Goal: Register for event/course

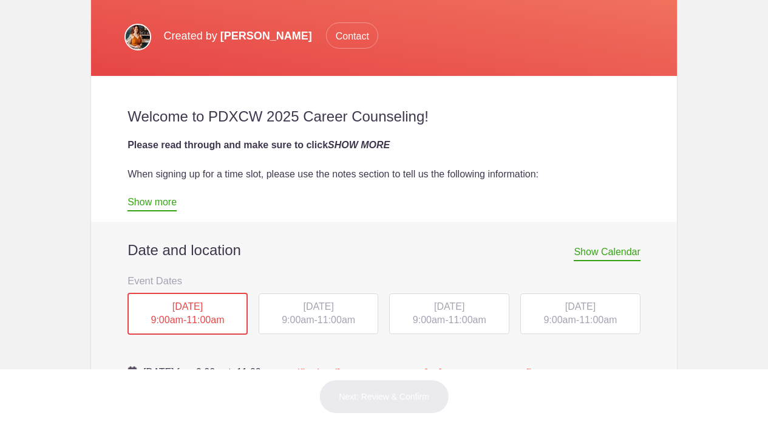
scroll to position [359, 0]
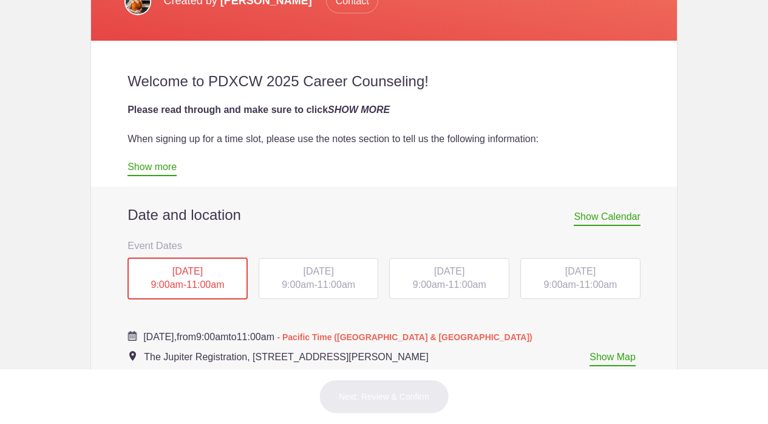
click at [308, 271] on span "[DATE]" at bounding box center [318, 271] width 30 height 10
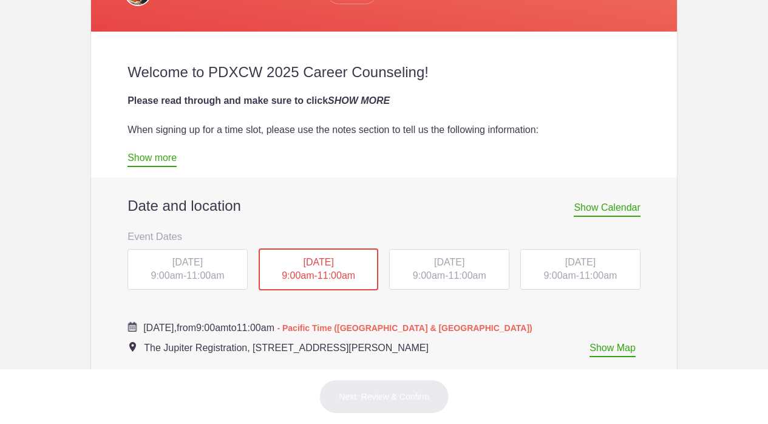
scroll to position [373, 0]
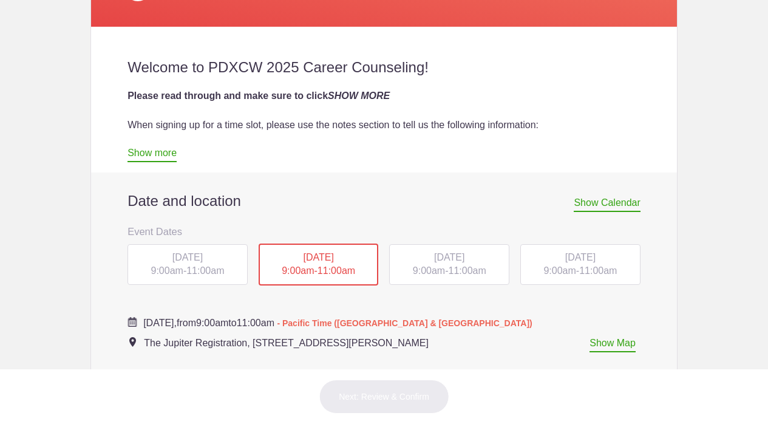
click at [166, 155] on link "Show more" at bounding box center [152, 155] width 49 height 15
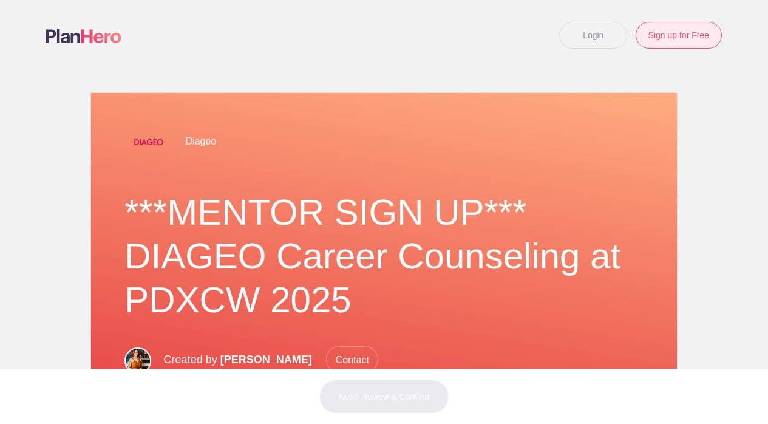
scroll to position [0, 0]
click at [678, 34] on link "Sign up for Free" at bounding box center [679, 35] width 86 height 27
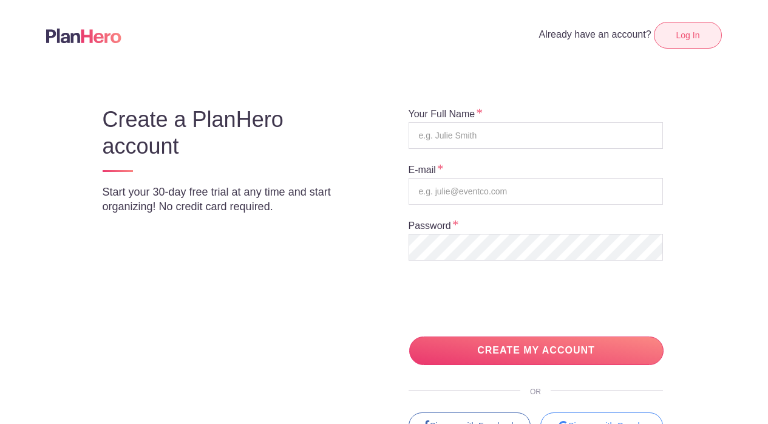
click at [690, 35] on link "Log In" at bounding box center [688, 35] width 68 height 27
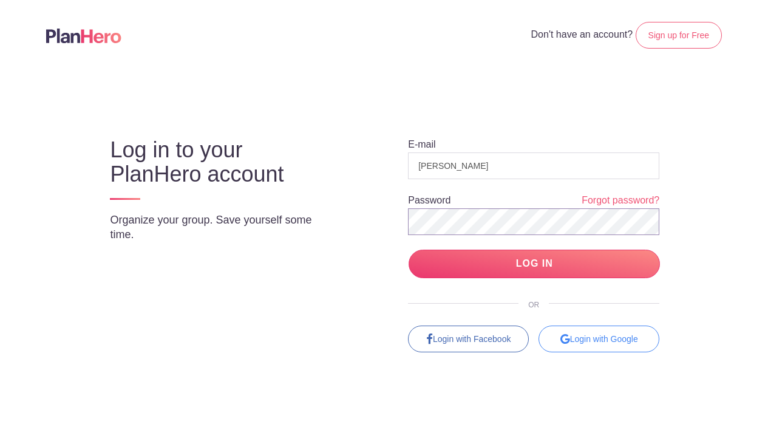
click at [534, 264] on input "LOG IN" at bounding box center [534, 264] width 251 height 29
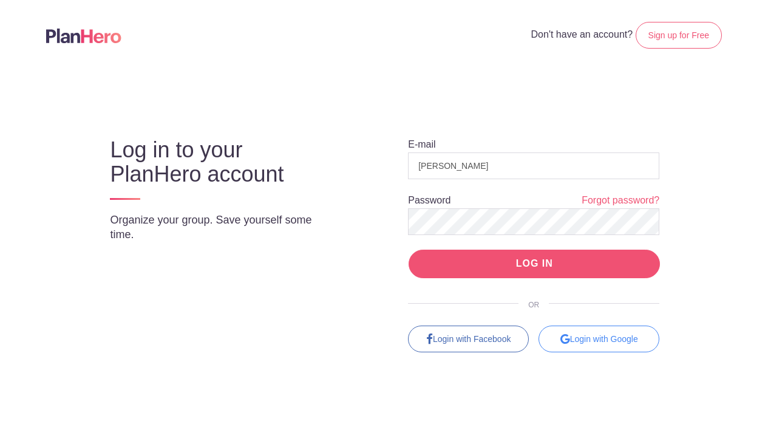
click at [497, 264] on input "LOG IN" at bounding box center [534, 264] width 251 height 29
click at [528, 263] on input "LOG IN" at bounding box center [534, 264] width 251 height 29
click at [533, 263] on input "LOG IN" at bounding box center [534, 264] width 251 height 29
click at [533, 264] on input "LOG IN" at bounding box center [534, 264] width 251 height 29
click at [533, 263] on input "LOG IN" at bounding box center [534, 264] width 251 height 29
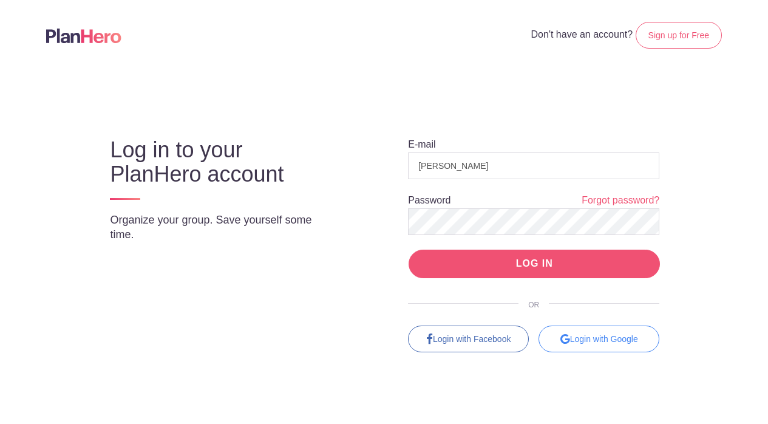
click at [533, 263] on input "LOG IN" at bounding box center [534, 264] width 251 height 29
type input "Lindsey@lushlifeproductions.com"
click at [544, 265] on input "LOG IN" at bounding box center [534, 264] width 251 height 29
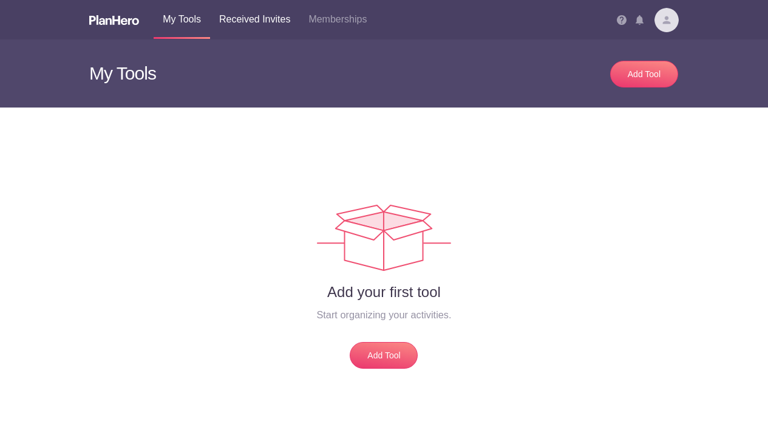
click at [263, 15] on link "Received Invites" at bounding box center [254, 19] width 89 height 39
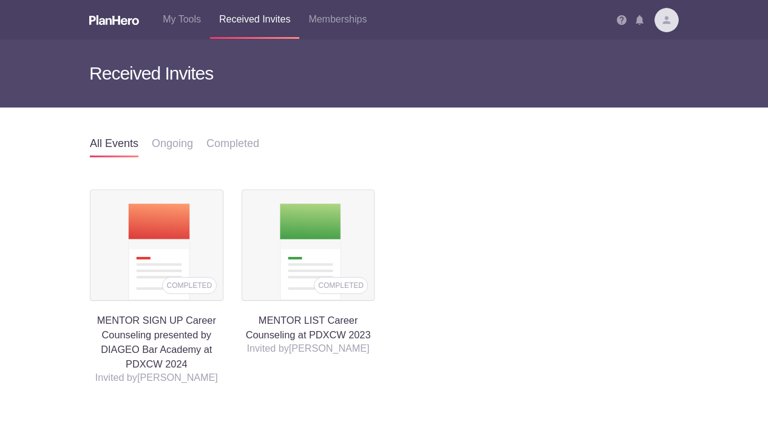
click at [162, 318] on h4 "MENTOR SIGN UP Career Counseling presented by DIAGEO Bar Academy at PDXCW 2024" at bounding box center [157, 280] width 134 height 182
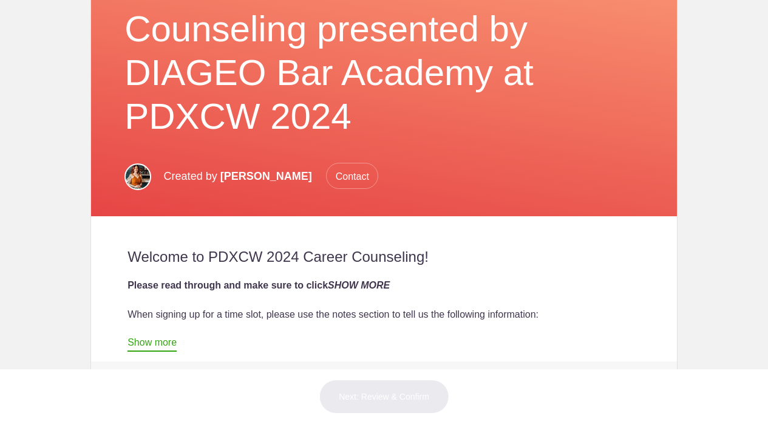
scroll to position [126, 0]
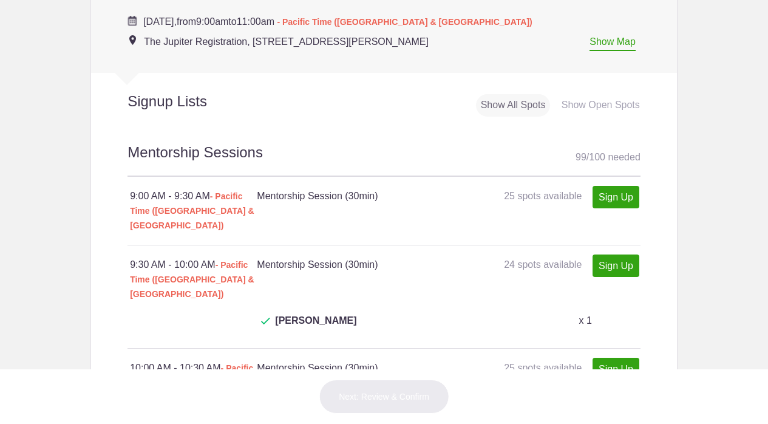
scroll to position [723, 0]
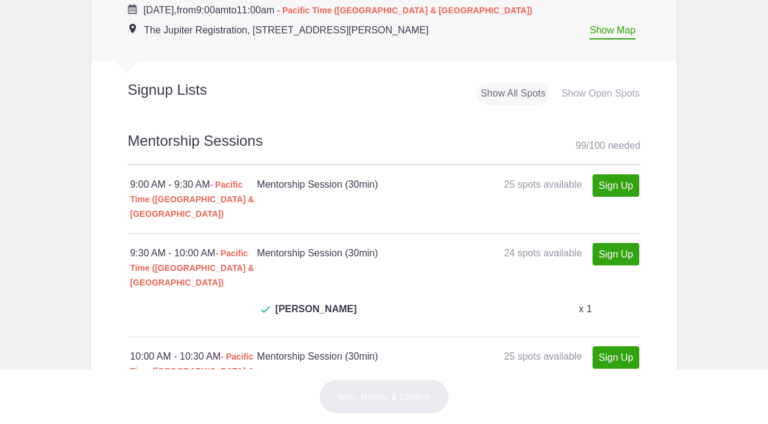
click at [598, 94] on div "Show Open Spots" at bounding box center [601, 94] width 88 height 22
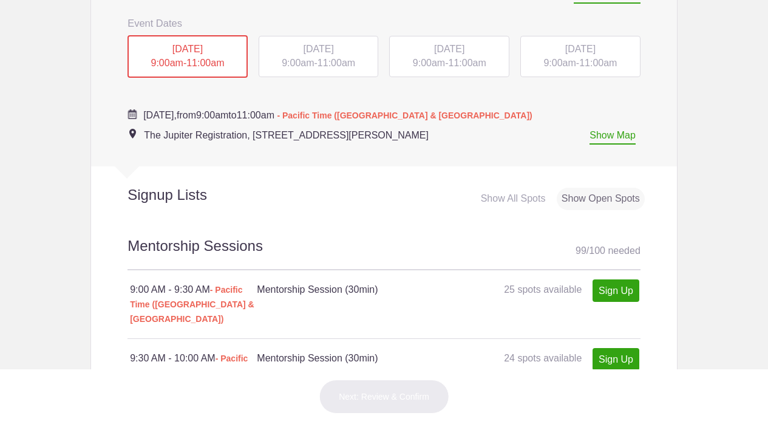
scroll to position [612, 0]
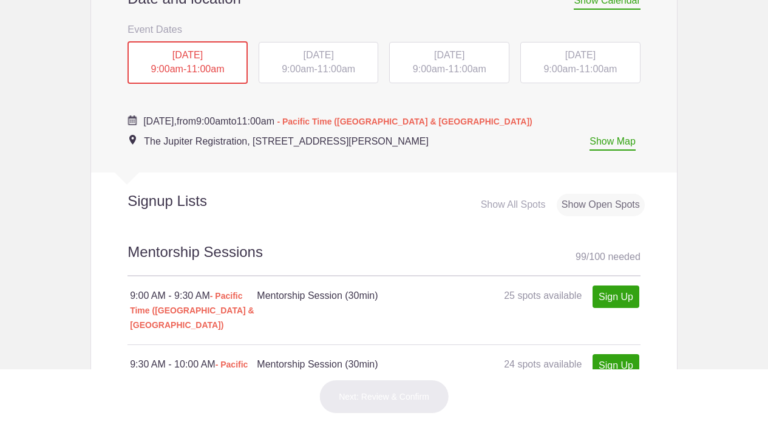
click at [324, 63] on div "TUE, Oct 14, 2025 9:00am - 11:00am" at bounding box center [319, 62] width 120 height 41
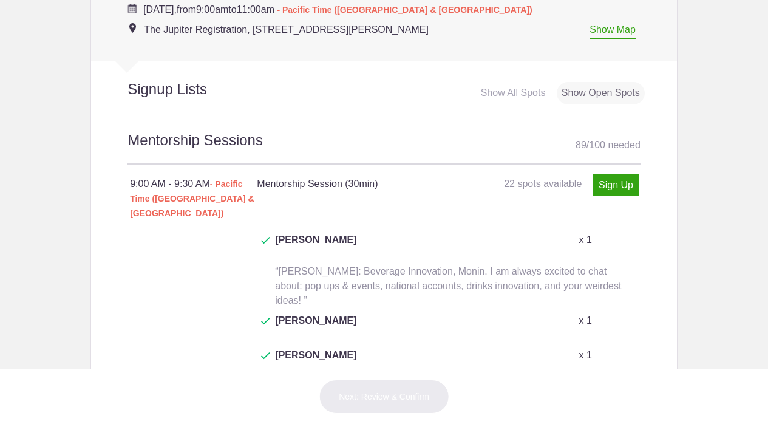
scroll to position [740, 0]
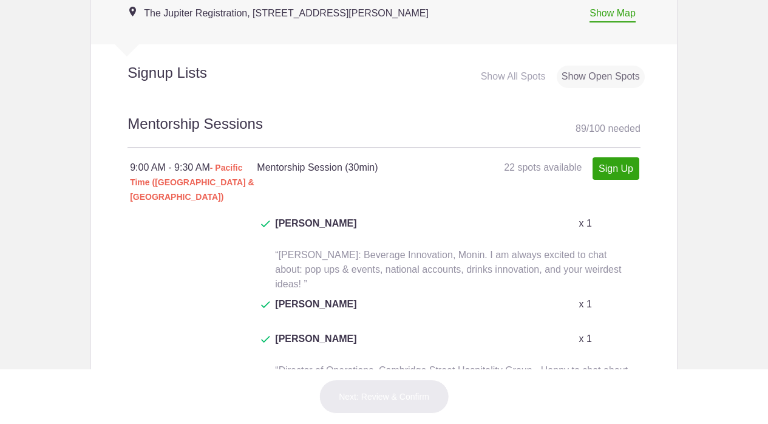
click at [611, 161] on link "Sign Up" at bounding box center [616, 168] width 47 height 22
type input "1"
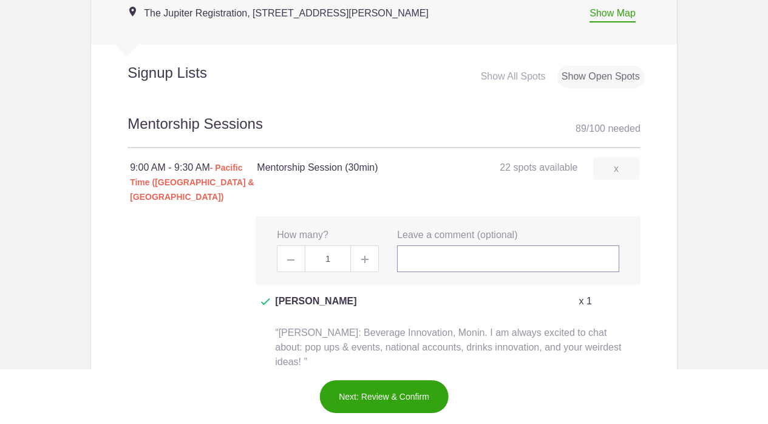
click at [454, 245] on input "text" at bounding box center [508, 258] width 222 height 27
type input "L"
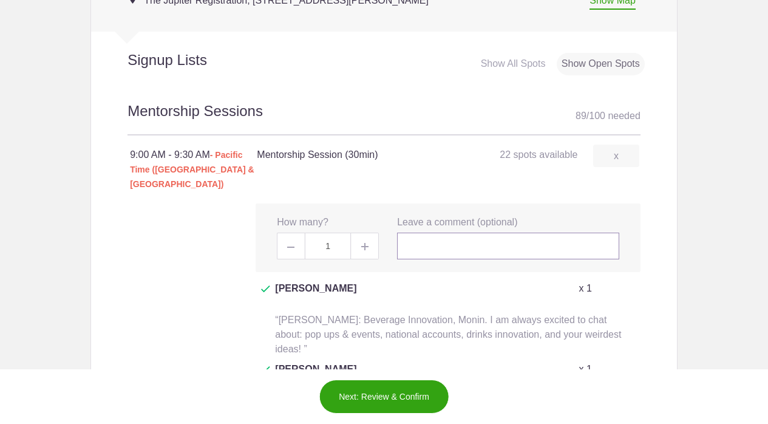
scroll to position [755, 0]
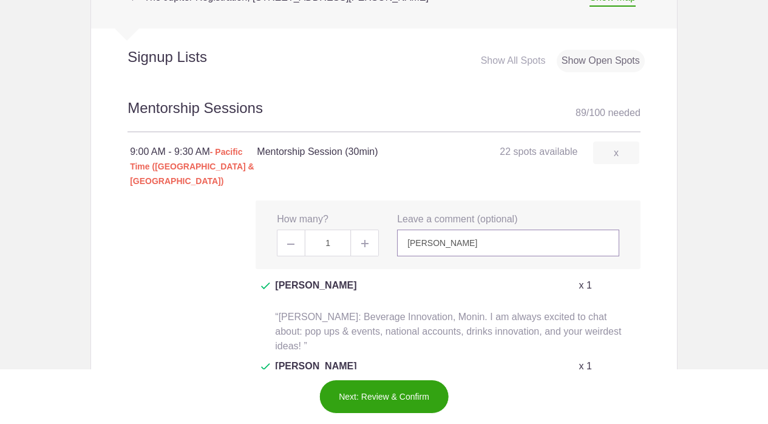
type input "[PERSON_NAME]"
click at [474, 230] on input "[PERSON_NAME]" at bounding box center [508, 243] width 222 height 27
click at [378, 397] on button "Next: Review & Confirm" at bounding box center [384, 397] width 131 height 34
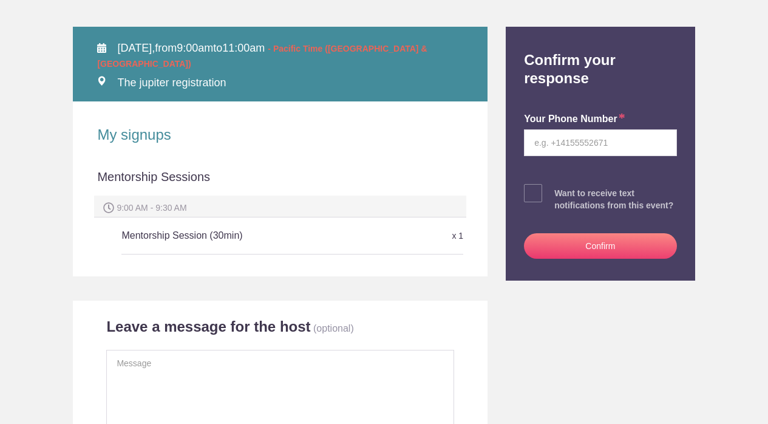
scroll to position [190, 0]
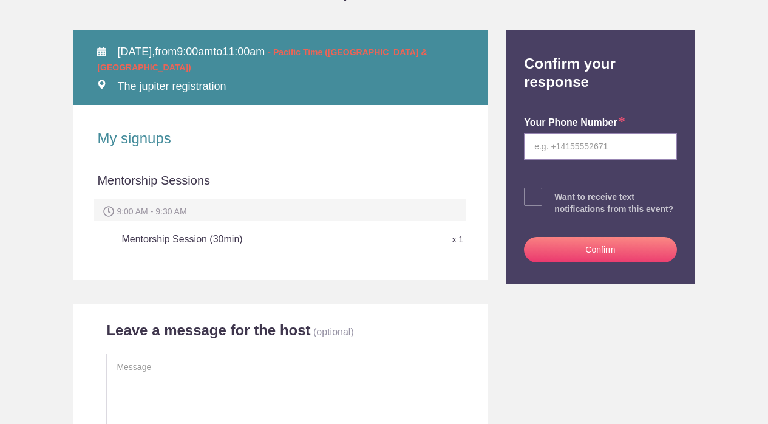
click at [551, 142] on input "tel" at bounding box center [600, 146] width 152 height 27
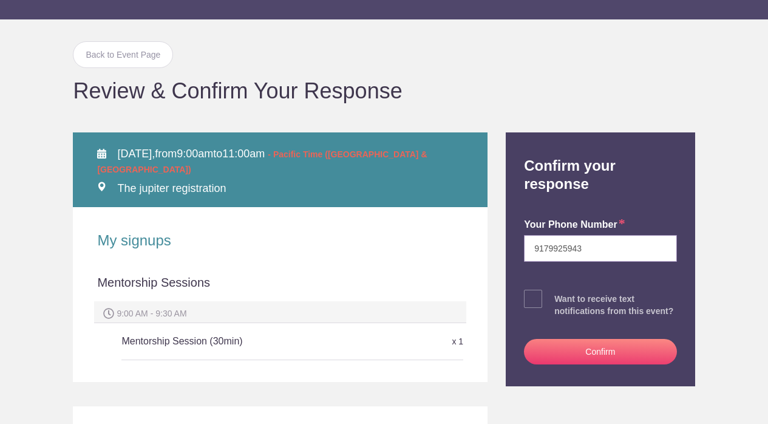
scroll to position [89, 0]
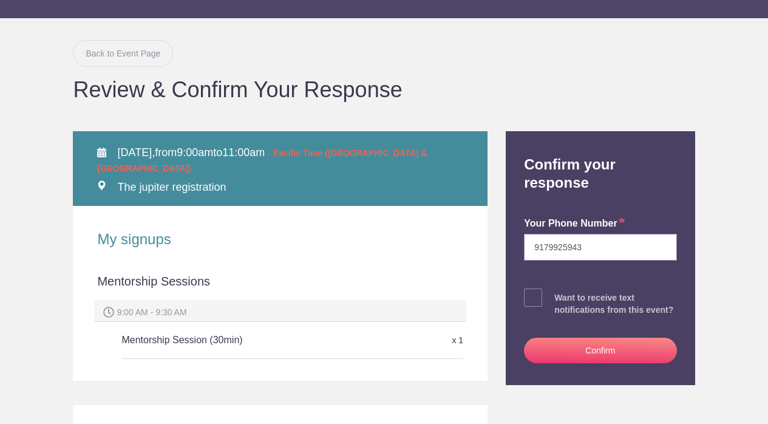
type input "9179925943"
click at [124, 50] on link "Back to Event Page" at bounding box center [123, 53] width 100 height 27
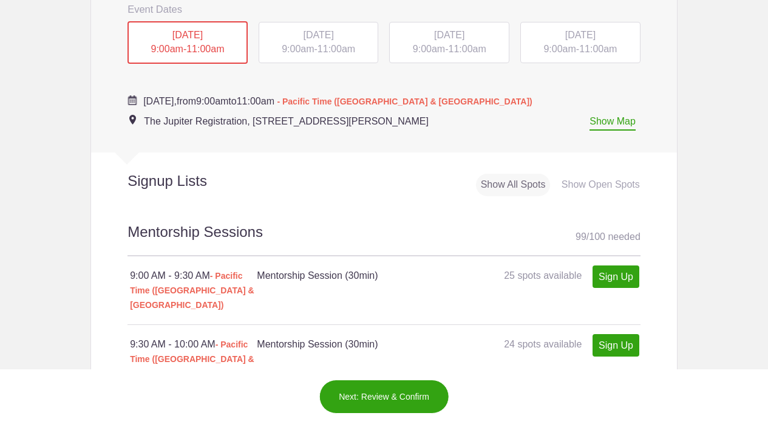
scroll to position [547, 0]
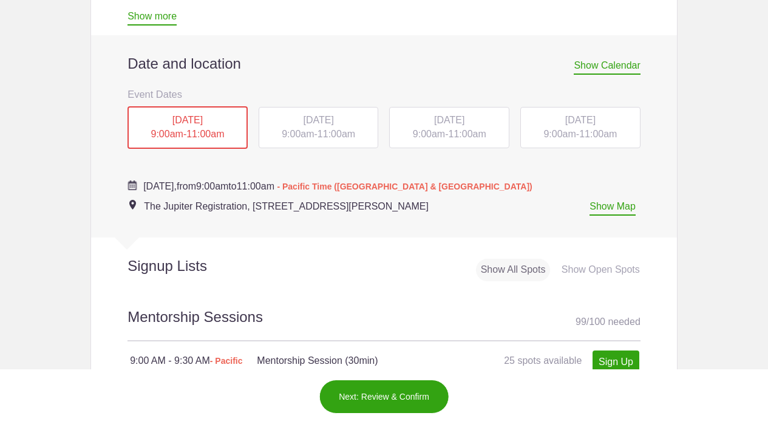
click at [320, 129] on div "TUE, Oct 14, 2025 9:00am - 11:00am" at bounding box center [319, 127] width 120 height 41
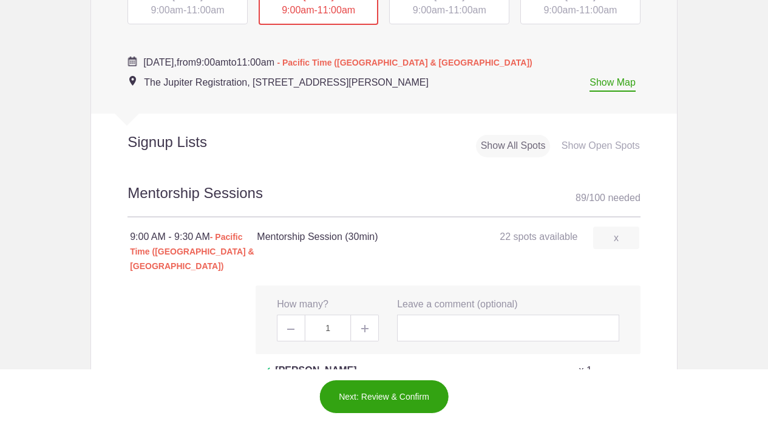
scroll to position [683, 0]
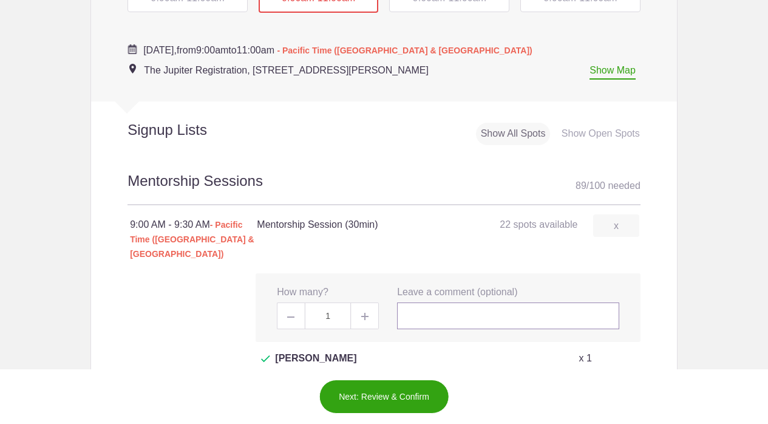
click at [422, 302] on input "text" at bounding box center [508, 315] width 222 height 27
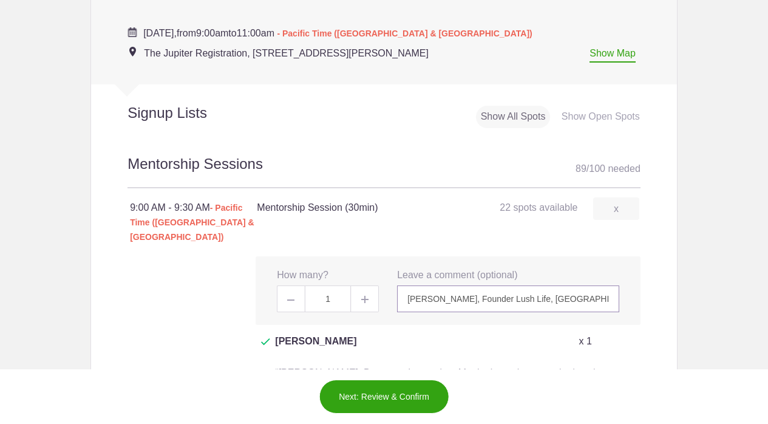
scroll to position [701, 0]
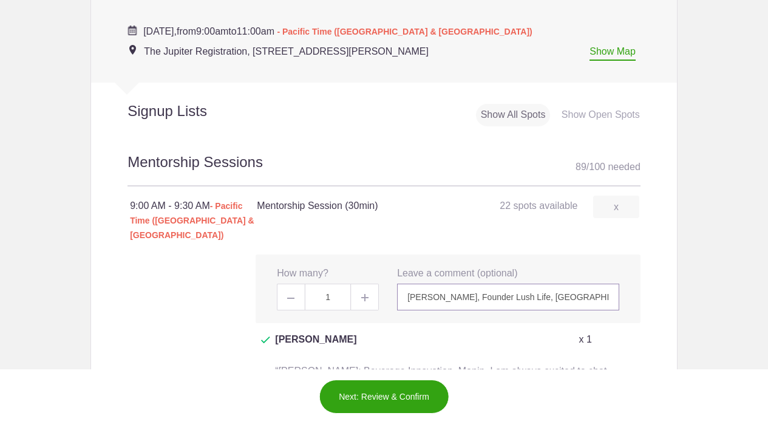
click at [448, 284] on input "[PERSON_NAME], Founder Lush Life, [GEOGRAPHIC_DATA] Cocktail Week, and [GEOGRAP…" at bounding box center [508, 297] width 222 height 27
click at [448, 284] on input "Lindsey Johnson, Founder Lush Life, Portland Cocktail Week, and Camp Runamok." at bounding box center [508, 297] width 222 height 27
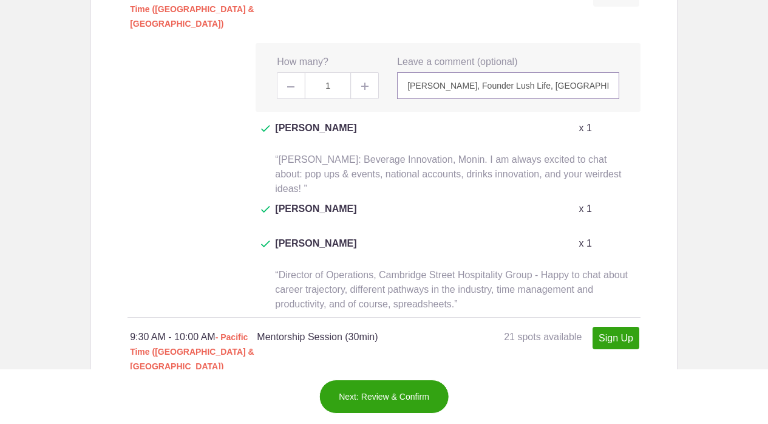
scroll to position [892, 0]
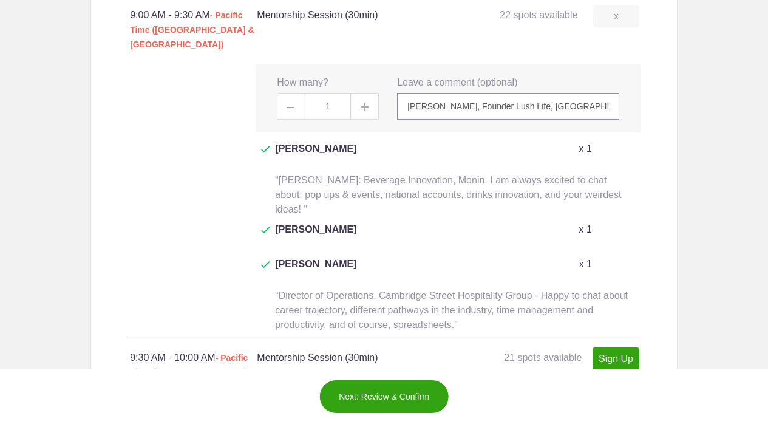
type input "Lindsey Johnson, Founder Lush Life, Portland Cocktail Week, and Camp Runamok."
click at [622, 347] on link "Sign Up" at bounding box center [616, 358] width 47 height 22
type input "1"
paste input "Lindsey Johnson, Founder Lush Life, Portland Cocktail Week, and Camp Runamok."
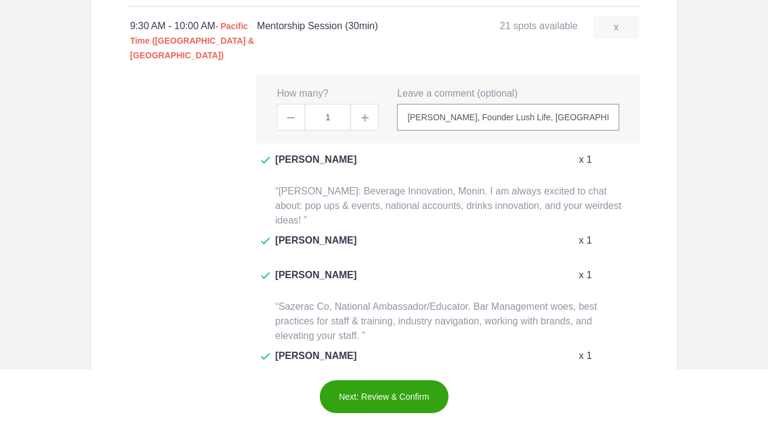
scroll to position [1250, 0]
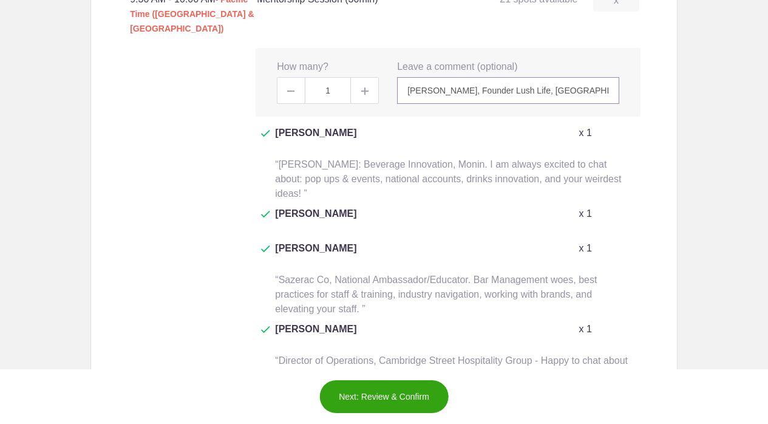
type input "Lindsey Johnson, Founder Lush Life, Portland Cocktail Week, and Camp Runamok."
click at [612, 412] on link "Sign Up" at bounding box center [616, 423] width 47 height 22
type input "1"
paste input "Lindsey Johnson, Founder Lush Life, Portland Cocktail Week, and Camp Runamok."
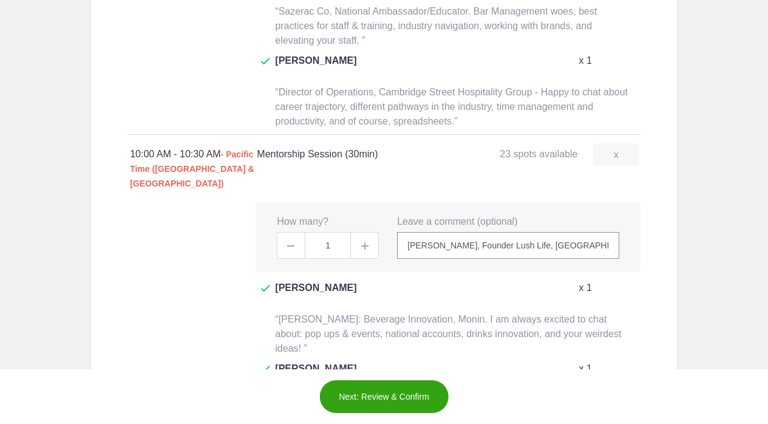
scroll to position [1527, 0]
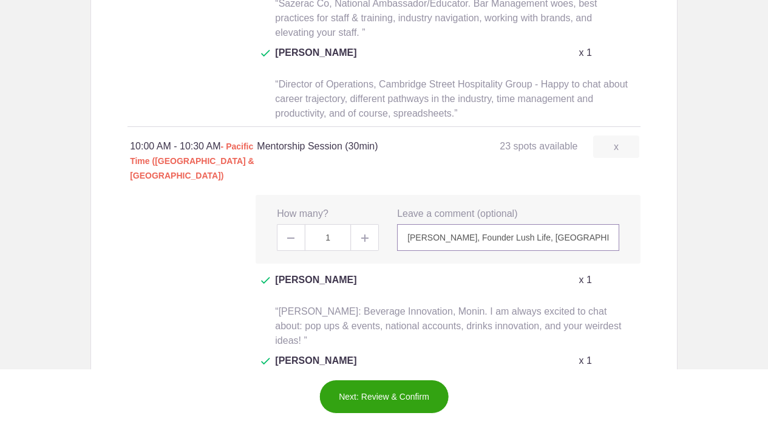
type input "Lindsey Johnson, Founder Lush Life, Portland Cocktail Week, and Camp Runamok."
type input "1"
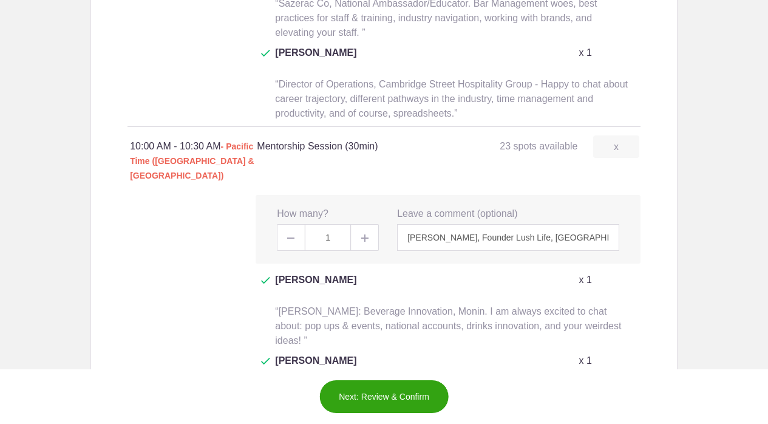
paste input "Lindsey Johnson, Founder Lush Life, Portland Cocktail Week, and Camp Runamok."
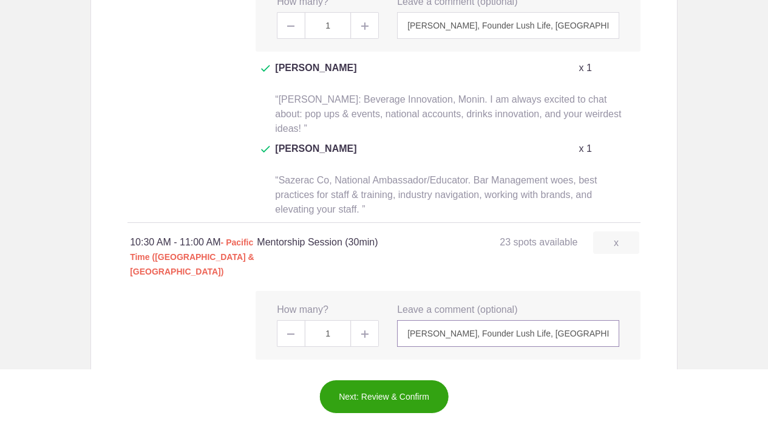
scroll to position [1778, 0]
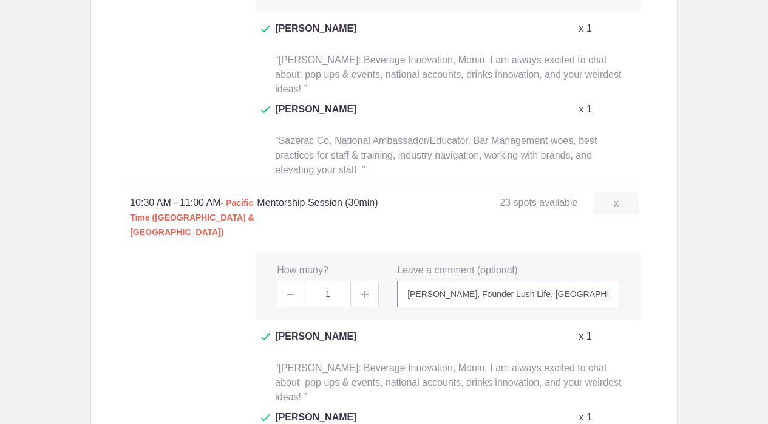
type input "Lindsey Johnson, Founder Lush Life, Portland Cocktail Week, and Camp Runamok."
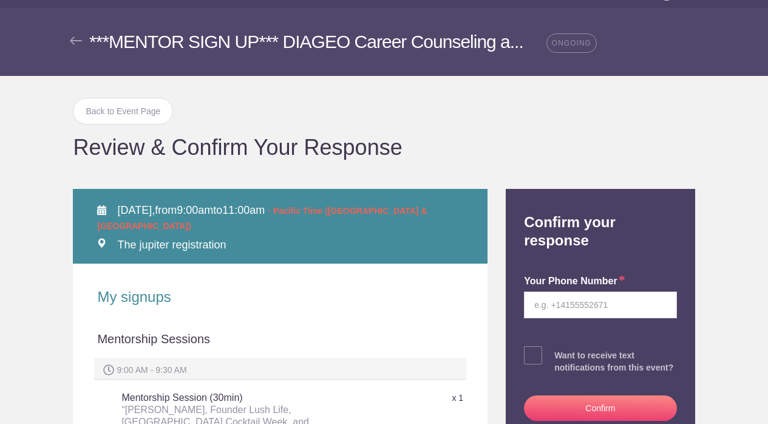
scroll to position [47, 0]
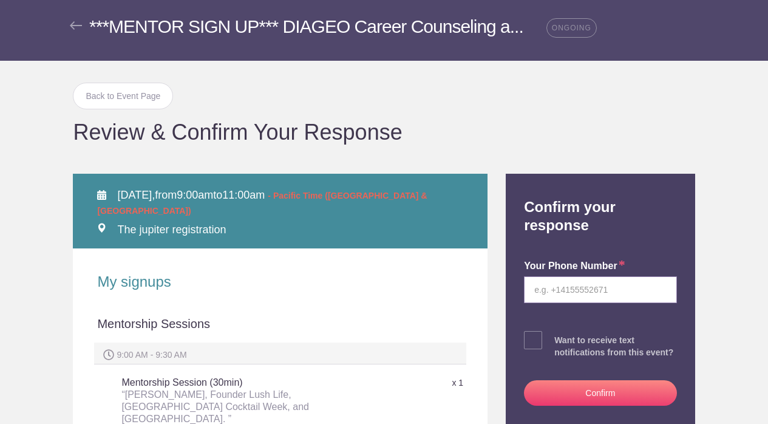
click at [581, 293] on input "tel" at bounding box center [600, 289] width 152 height 27
type input "9179925943"
click at [621, 403] on button "Confirm" at bounding box center [600, 393] width 152 height 26
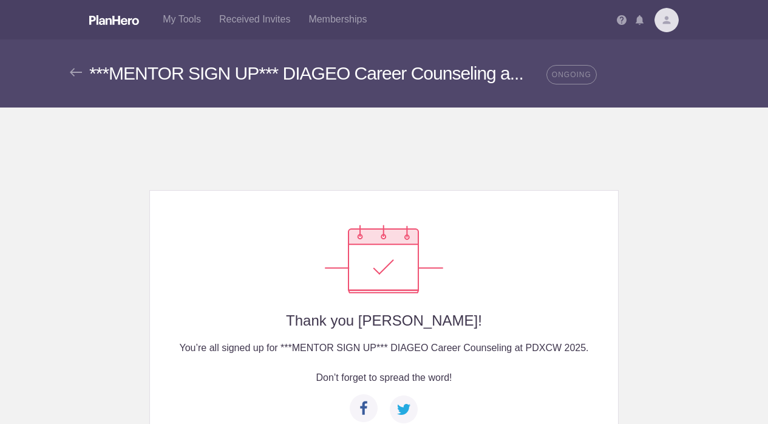
click at [80, 72] on img at bounding box center [76, 72] width 12 height 9
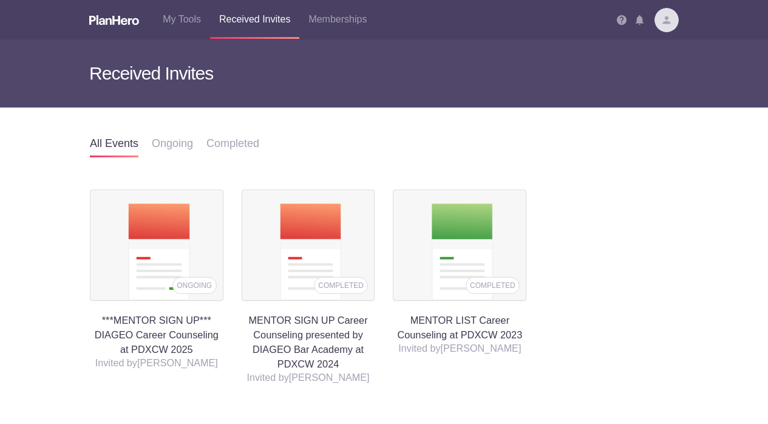
click at [132, 319] on h4 "***MENTOR SIGN UP*** DIAGEO Career Counseling at PDXCW 2025" at bounding box center [157, 272] width 134 height 167
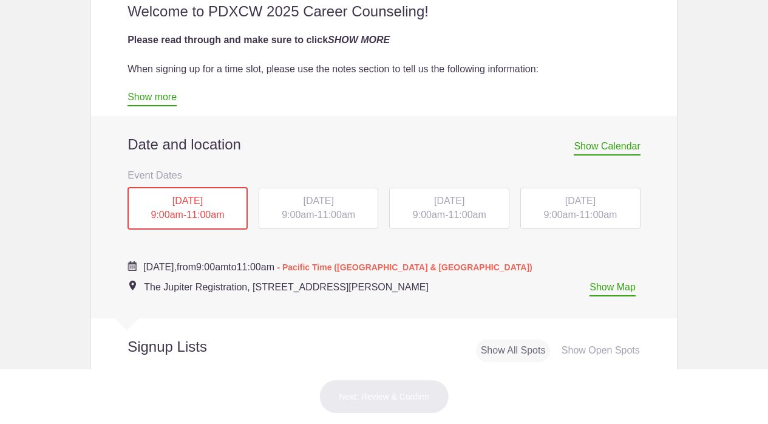
scroll to position [479, 0]
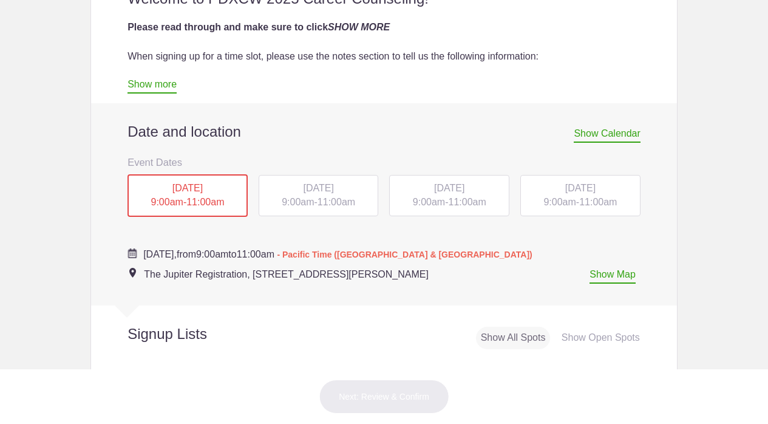
click at [474, 193] on div "WED, Oct 15, 2025 9:00am - 11:00am" at bounding box center [449, 195] width 120 height 41
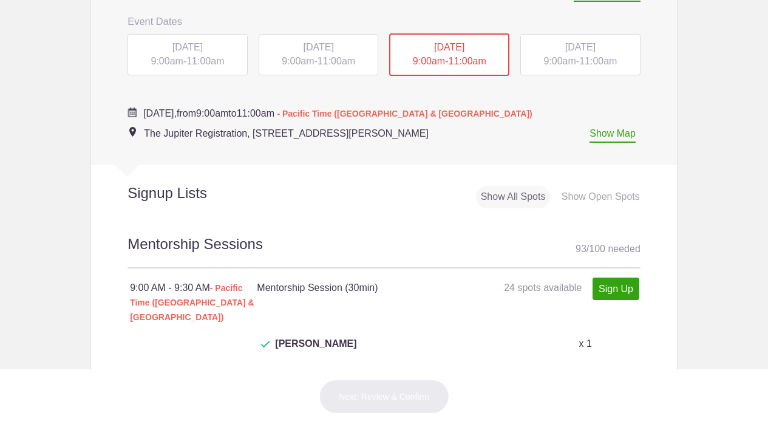
scroll to position [734, 0]
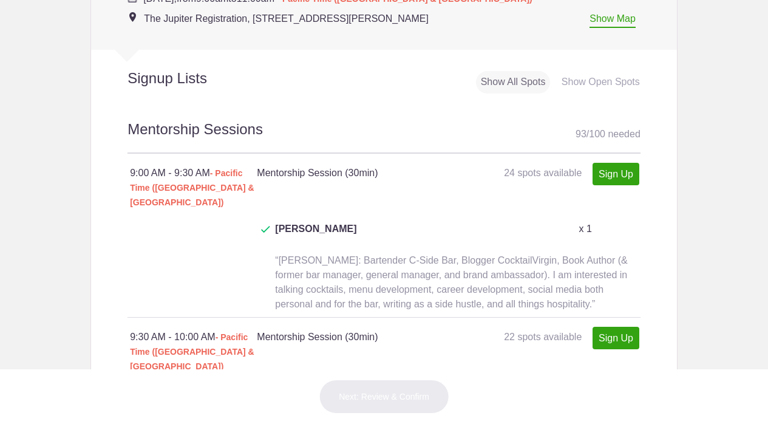
click at [611, 164] on link "Sign Up" at bounding box center [616, 174] width 47 height 22
type input "1"
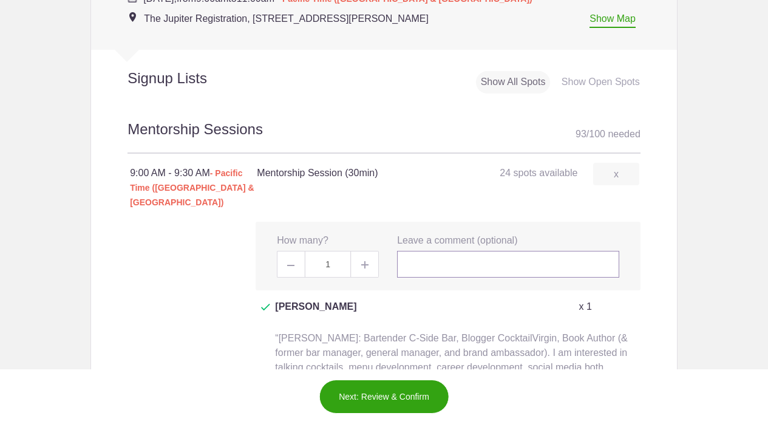
click at [480, 251] on input "text" at bounding box center [508, 264] width 222 height 27
paste input "Lindsey Johnson, Founder Lush Life, Portland Cocktail Week, and Camp Runamok."
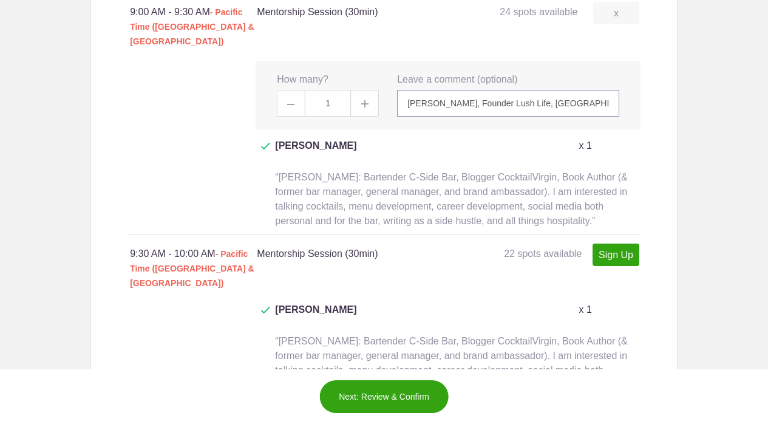
scroll to position [900, 0]
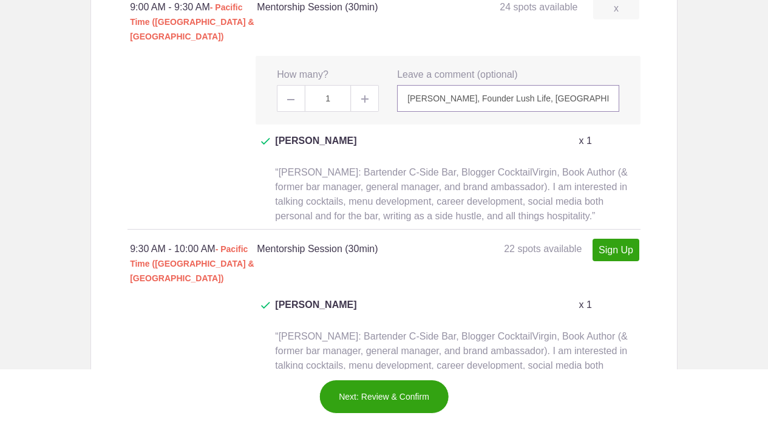
type input "Lindsey Johnson, Founder Lush Life, Portland Cocktail Week, and Camp Runamok."
click at [607, 239] on link "Sign Up" at bounding box center [616, 250] width 47 height 22
type input "1"
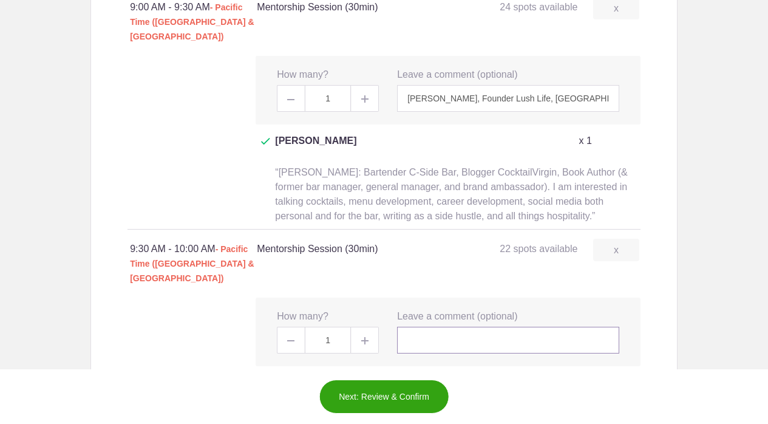
click at [469, 327] on input "text" at bounding box center [508, 340] width 222 height 27
paste input "[PERSON_NAME], Founder Lush Life, [GEOGRAPHIC_DATA] Cocktail Week, and [GEOGRAP…"
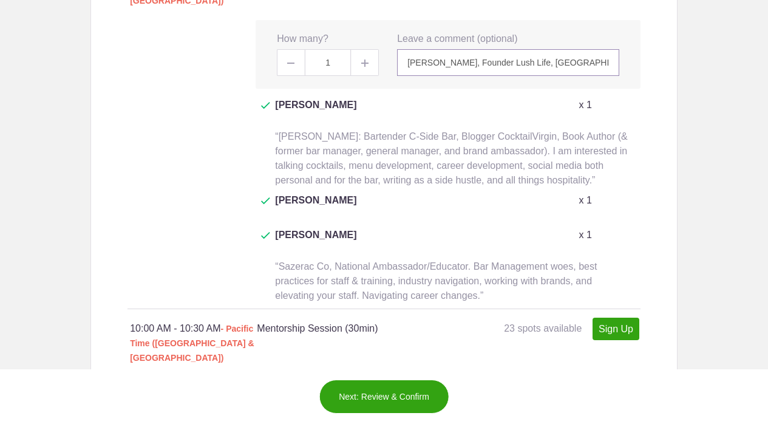
scroll to position [1202, 0]
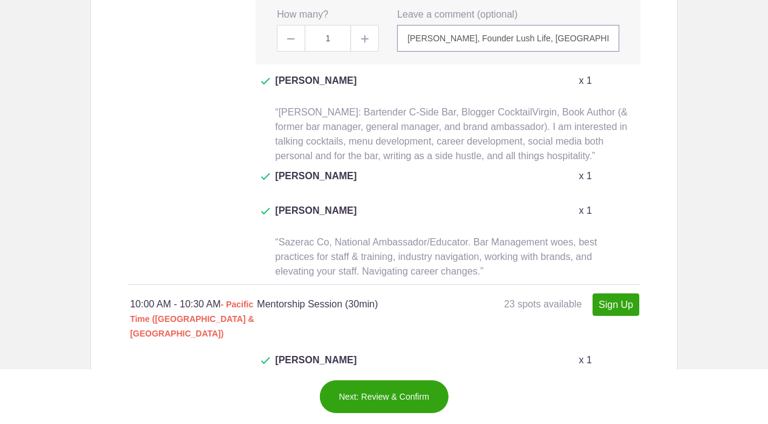
type input "[PERSON_NAME], Founder Lush Life, [GEOGRAPHIC_DATA] Cocktail Week, and [GEOGRAP…"
click at [628, 293] on link "Sign Up" at bounding box center [616, 304] width 47 height 22
type input "1"
click at [480, 382] on input "text" at bounding box center [508, 395] width 222 height 27
paste input "[PERSON_NAME], Founder Lush Life, [GEOGRAPHIC_DATA] Cocktail Week, and [GEOGRAP…"
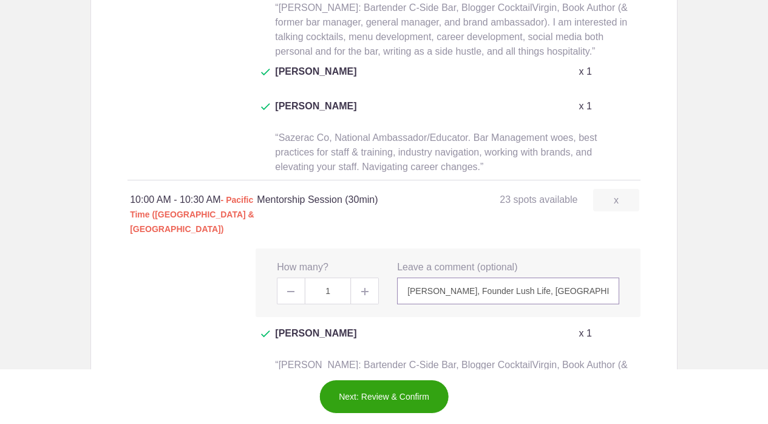
scroll to position [1354, 0]
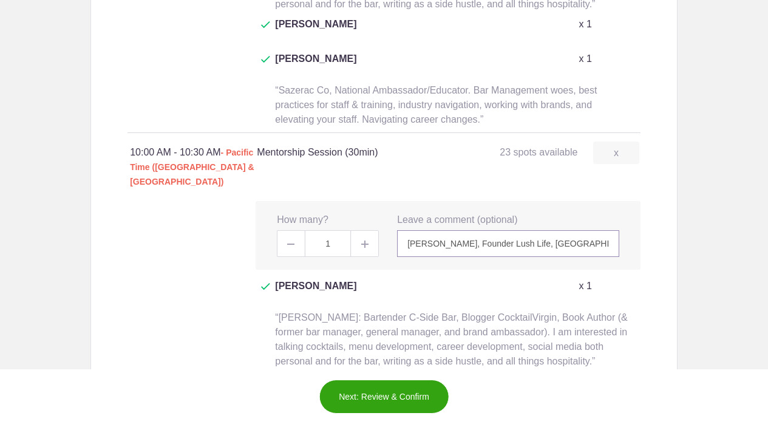
type input "[PERSON_NAME], Founder Lush Life, [GEOGRAPHIC_DATA] Cocktail Week, and [GEOGRAP…"
type input "1"
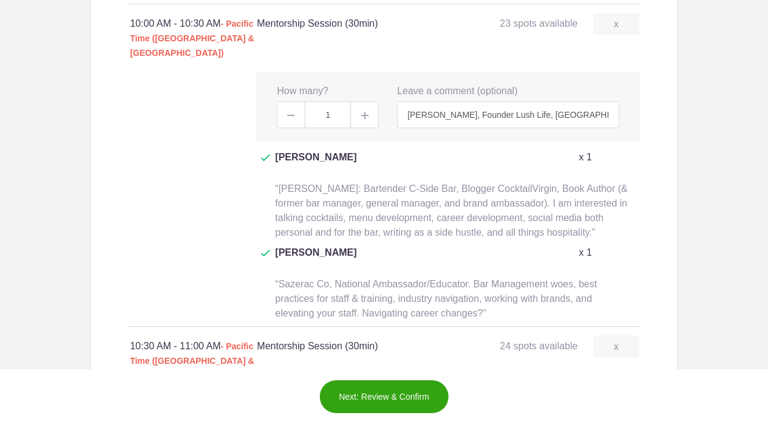
scroll to position [1494, 0]
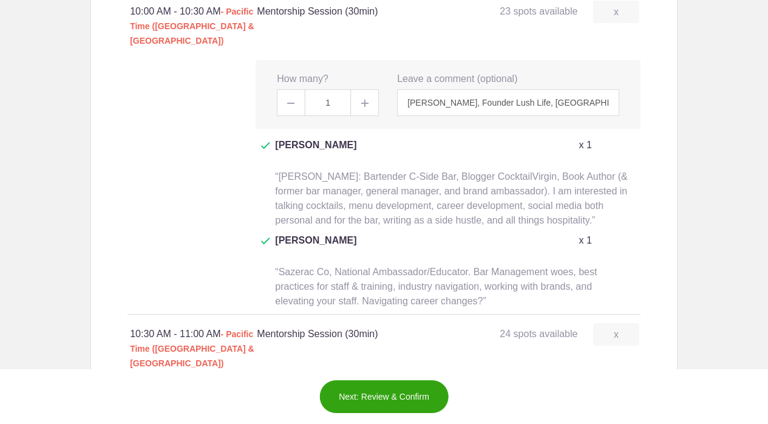
click at [429, 412] on input "text" at bounding box center [508, 425] width 222 height 27
paste input "[PERSON_NAME], Founder Lush Life, [GEOGRAPHIC_DATA] Cocktail Week, and [GEOGRAP…"
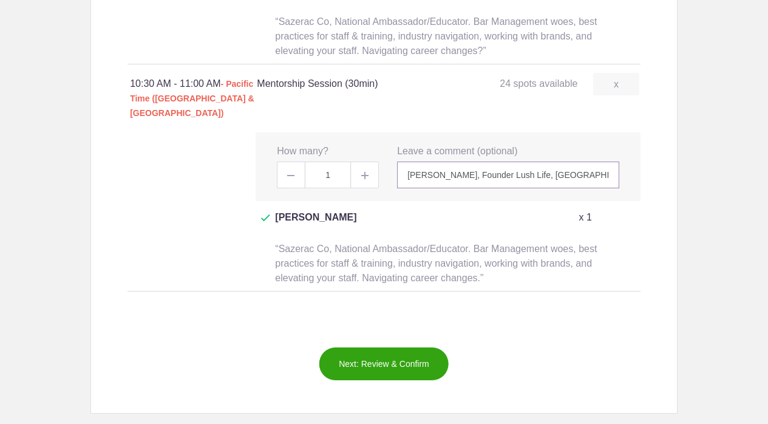
scroll to position [1760, 0]
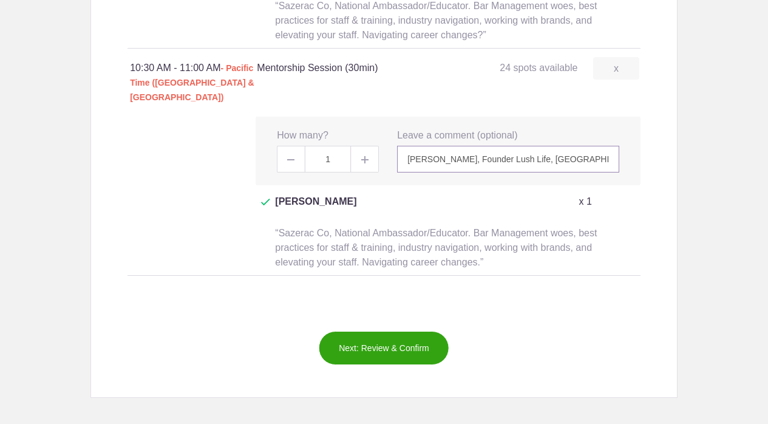
type input "[PERSON_NAME], Founder Lush Life, [GEOGRAPHIC_DATA] Cocktail Week, and [GEOGRAP…"
click at [395, 331] on button "Next: Review & Confirm" at bounding box center [384, 348] width 131 height 34
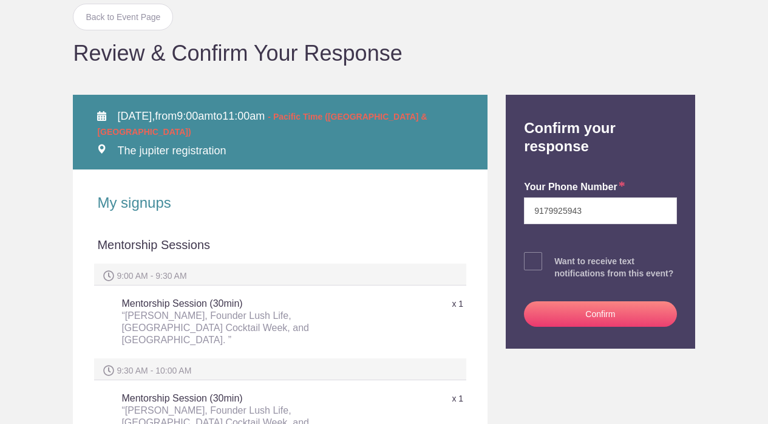
scroll to position [135, 0]
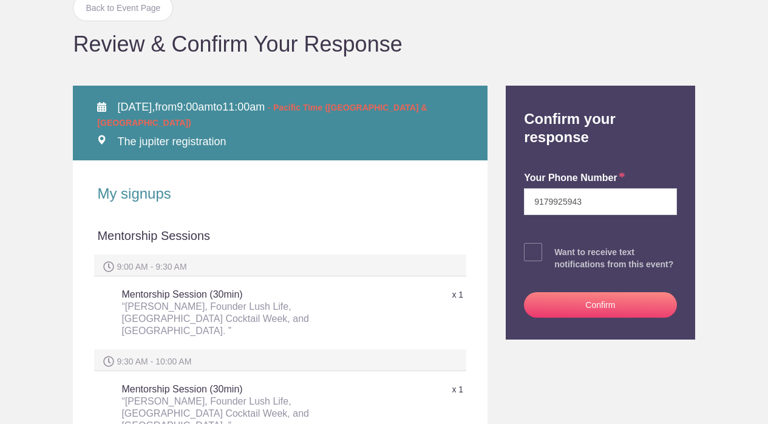
click at [570, 316] on button "Confirm" at bounding box center [600, 305] width 152 height 26
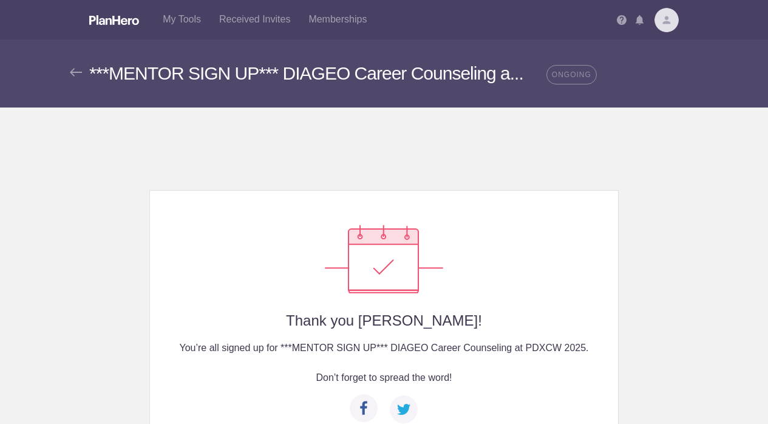
click at [77, 68] on img at bounding box center [76, 72] width 12 height 9
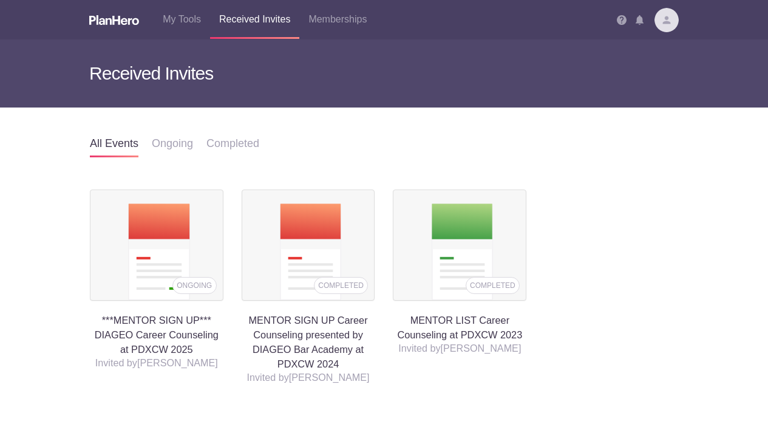
click at [152, 317] on h4 "***MENTOR SIGN UP*** DIAGEO Career Counseling at PDXCW 2025" at bounding box center [157, 272] width 134 height 167
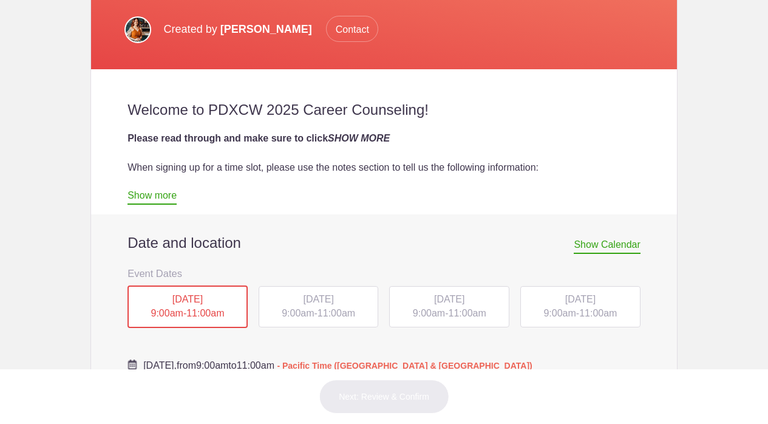
scroll to position [459, 0]
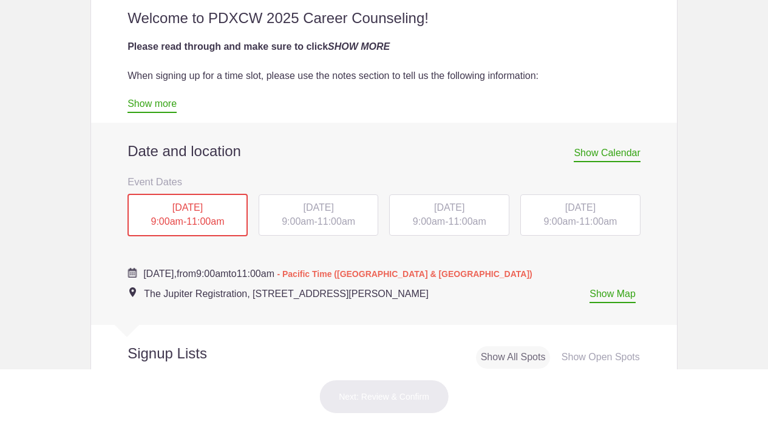
click at [581, 217] on div "[DATE] 9:00am - 11:00am" at bounding box center [580, 214] width 120 height 41
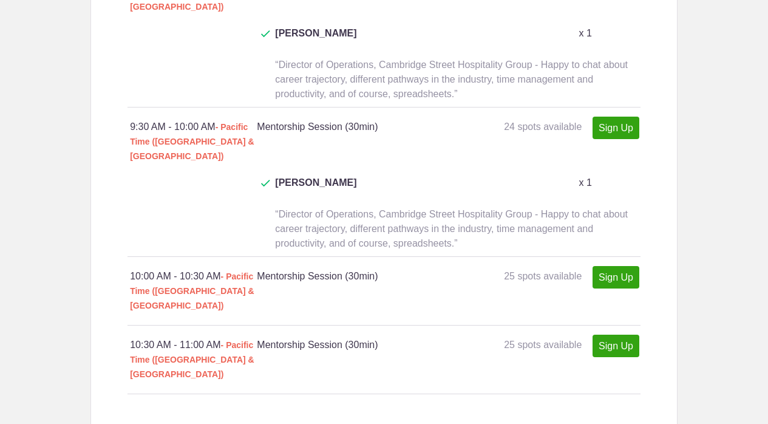
scroll to position [930, 0]
click at [616, 265] on link "Sign Up" at bounding box center [616, 276] width 47 height 22
type input "1"
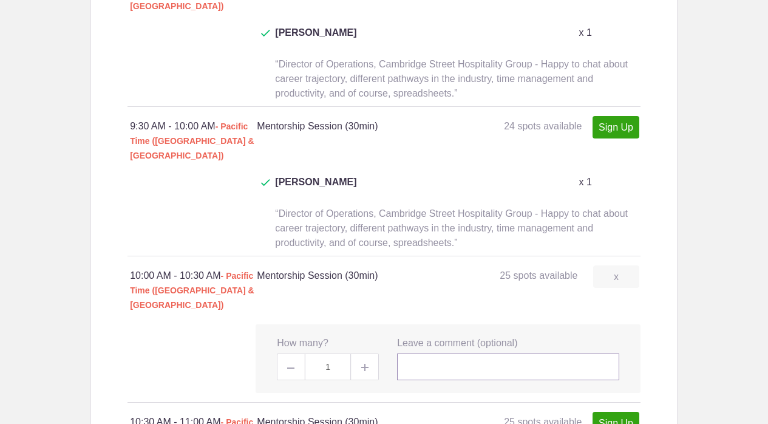
click at [430, 353] on input "text" at bounding box center [508, 366] width 222 height 27
paste input "[PERSON_NAME], Founder Lush Life, [GEOGRAPHIC_DATA] Cocktail Week, and [GEOGRAP…"
type input "[PERSON_NAME], Founder Lush Life, [GEOGRAPHIC_DATA] Cocktail Week, and [GEOGRAP…"
click at [606, 412] on link "Sign Up" at bounding box center [616, 423] width 47 height 22
type input "1"
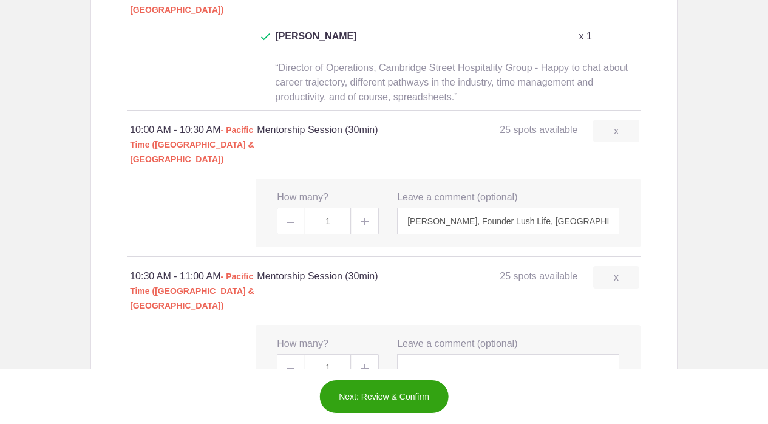
scroll to position [1084, 0]
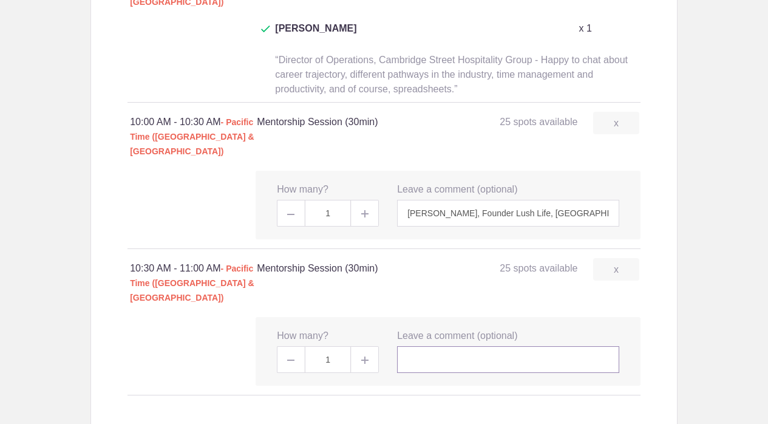
click at [477, 346] on input "text" at bounding box center [508, 359] width 222 height 27
paste input "[PERSON_NAME], Founder Lush Life, [GEOGRAPHIC_DATA] Cocktail Week, and [GEOGRAP…"
type input "[PERSON_NAME], Founder Lush Life, [GEOGRAPHIC_DATA] Cocktail Week, and [GEOGRAP…"
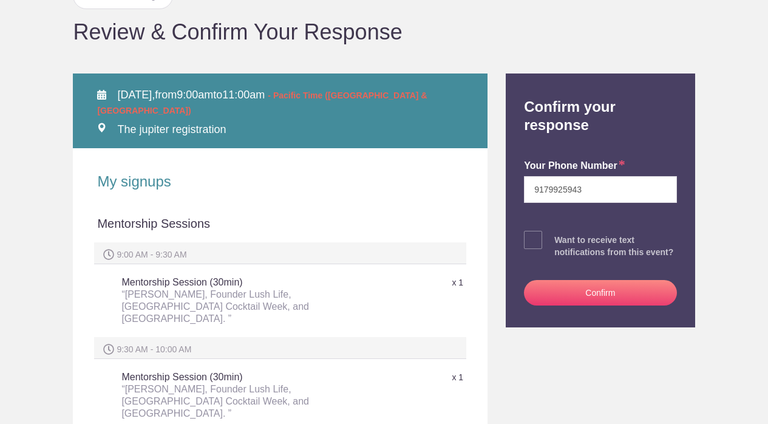
scroll to position [160, 0]
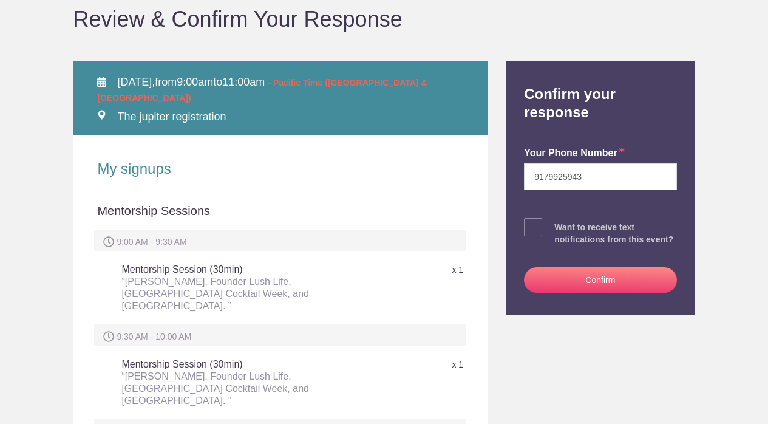
click at [580, 293] on button "Confirm" at bounding box center [600, 280] width 152 height 26
